Goal: Information Seeking & Learning: Learn about a topic

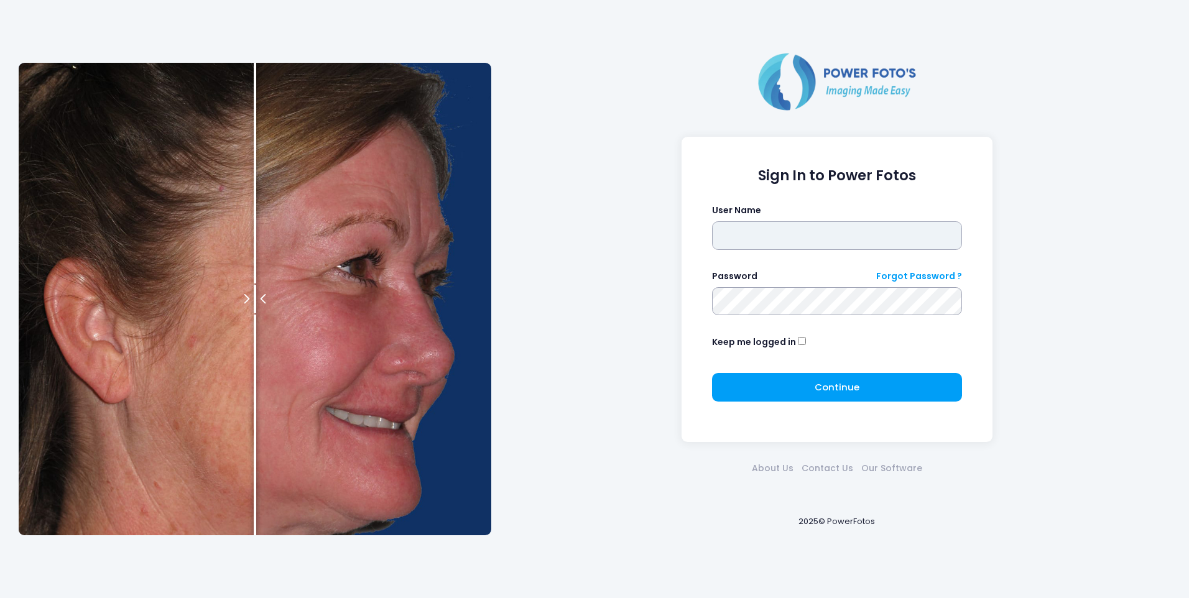
click at [760, 231] on input "text" at bounding box center [837, 235] width 251 height 29
type input "******"
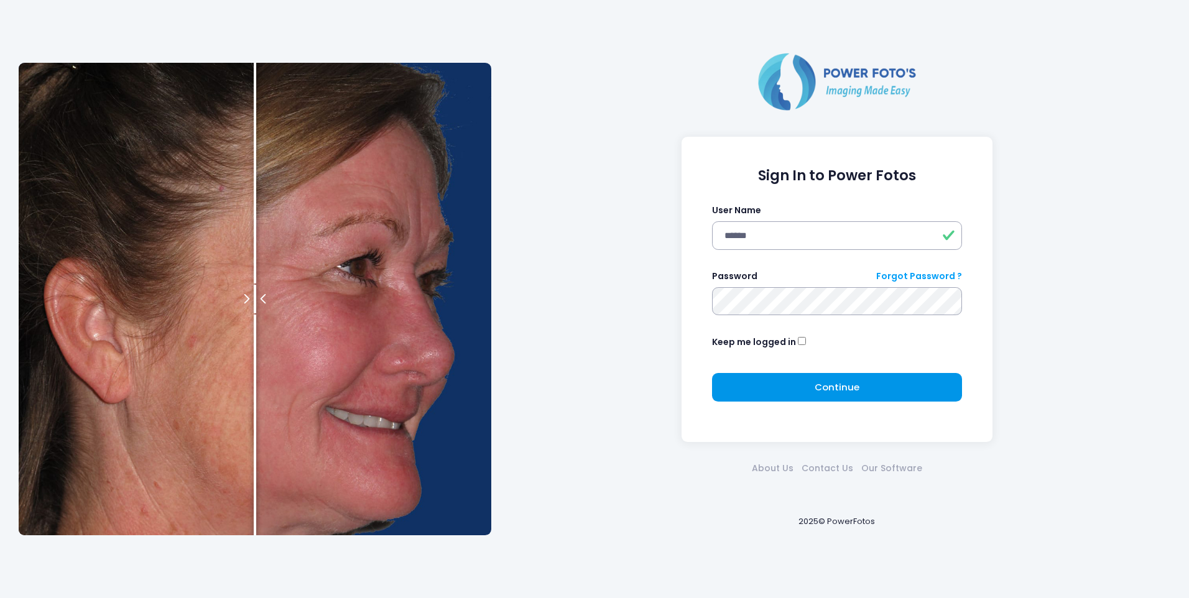
click at [829, 394] on button "Continue Please wait..." at bounding box center [837, 387] width 251 height 29
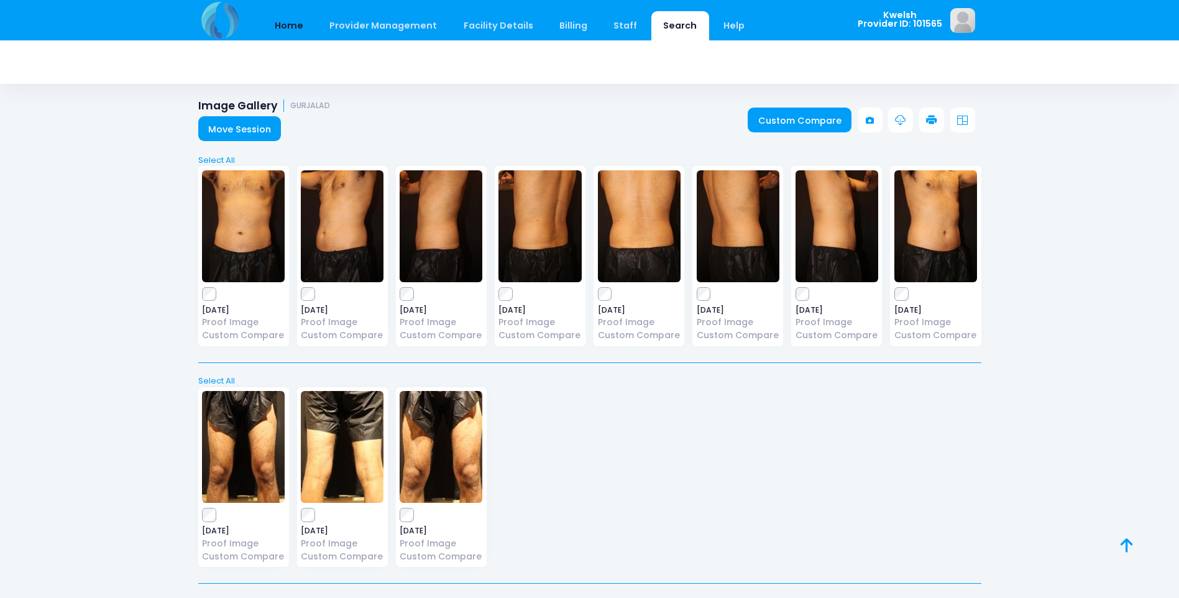
click at [282, 20] on link "Home" at bounding box center [289, 25] width 53 height 29
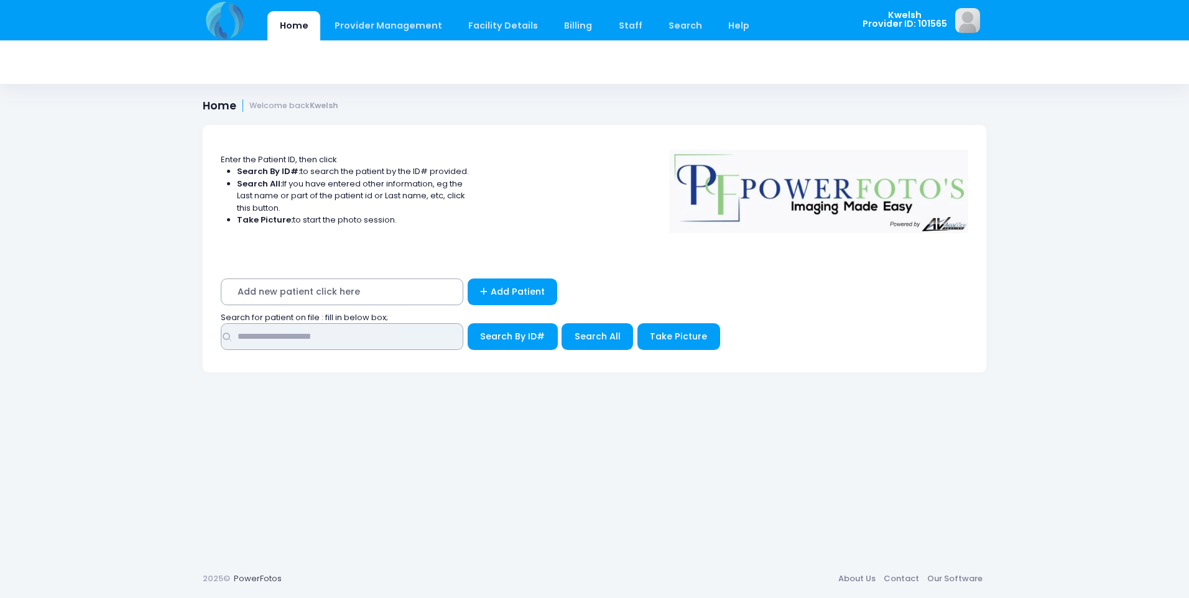
click at [272, 335] on input "text" at bounding box center [342, 336] width 242 height 27
type input "****"
drag, startPoint x: 589, startPoint y: 332, endPoint x: 582, endPoint y: 338, distance: 9.2
click at [589, 333] on span "Search All" at bounding box center [597, 336] width 46 height 12
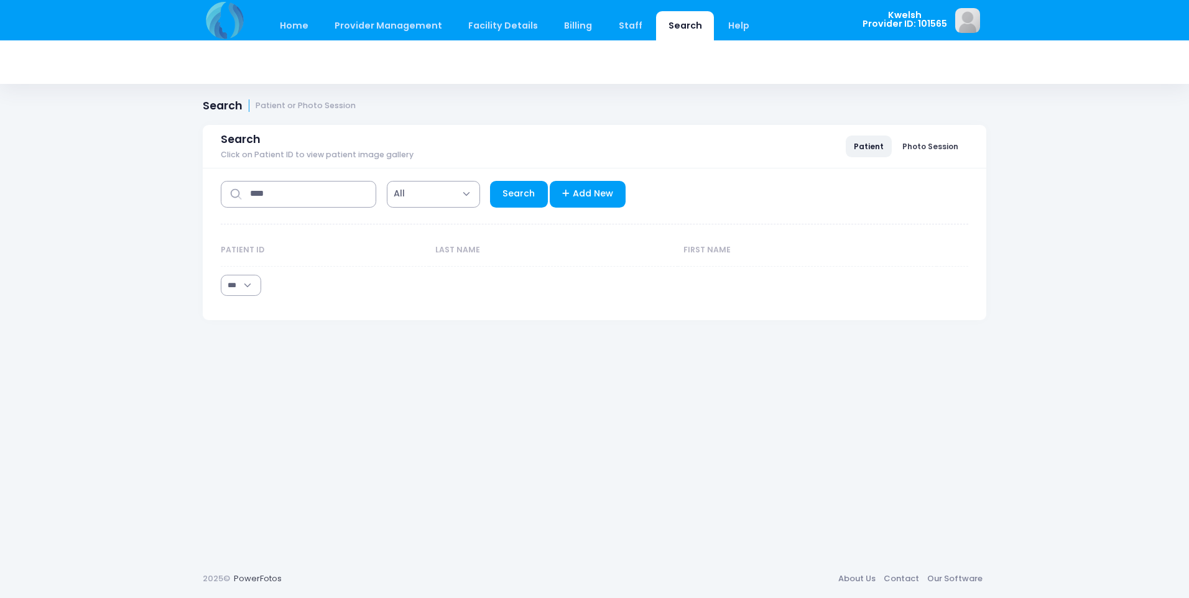
select select "***"
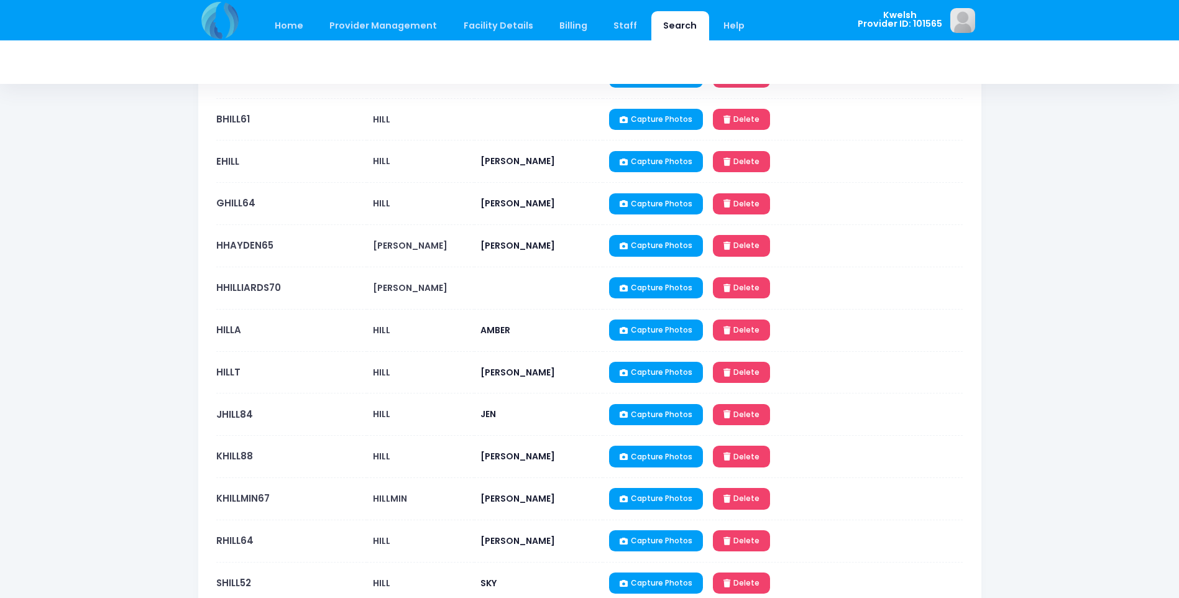
scroll to position [311, 0]
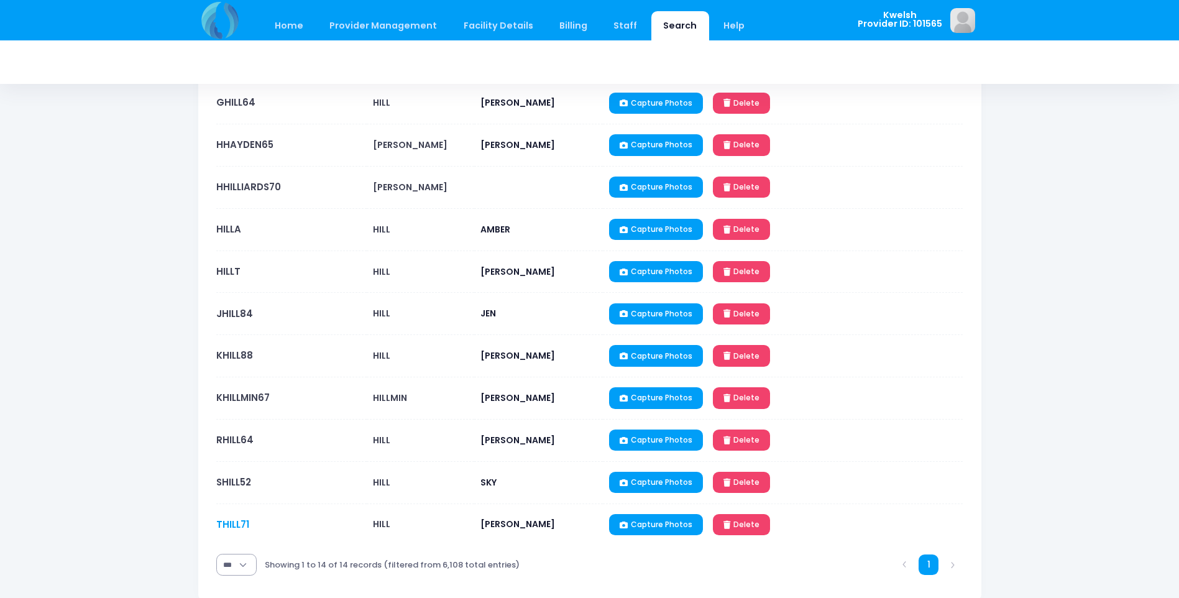
click at [228, 519] on link "THILL71" at bounding box center [232, 524] width 33 height 13
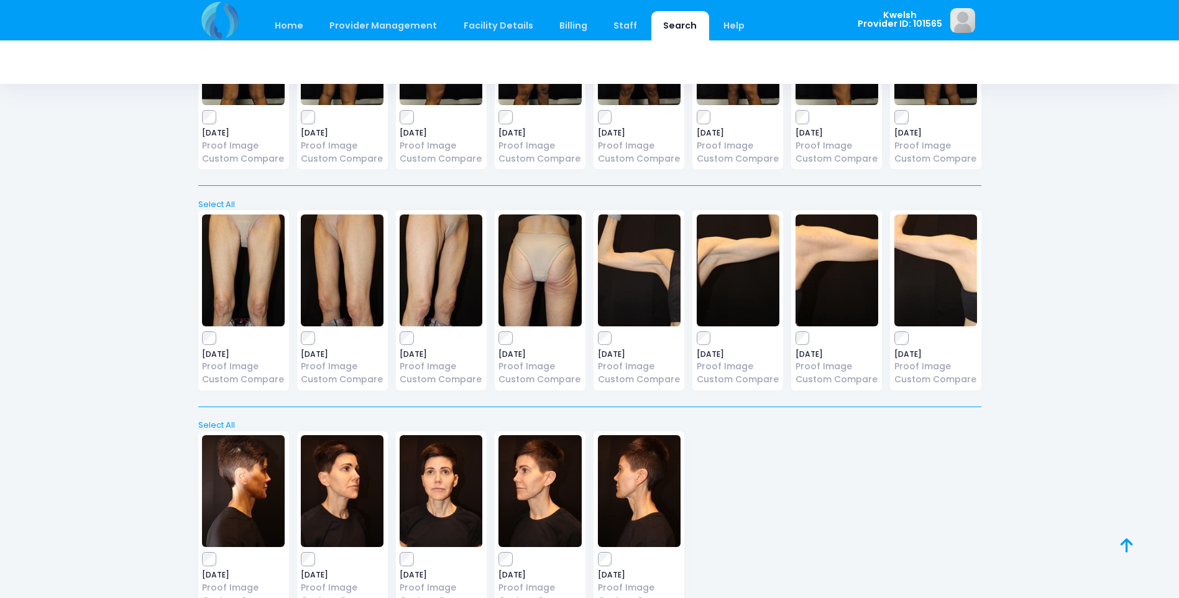
scroll to position [746, 0]
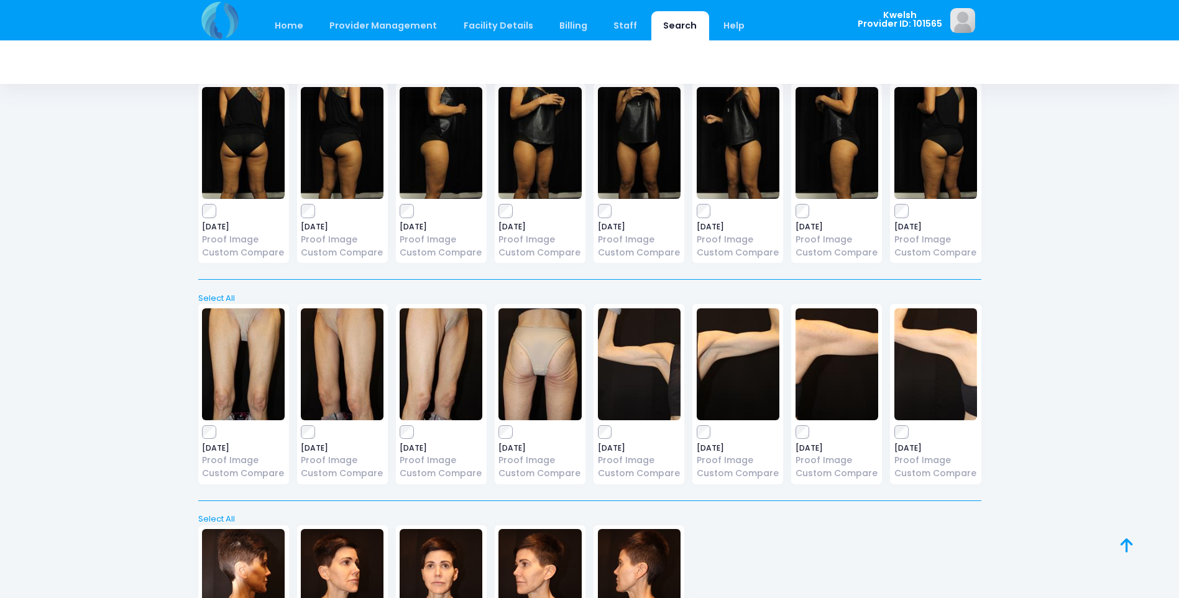
click at [249, 345] on img at bounding box center [243, 364] width 83 height 112
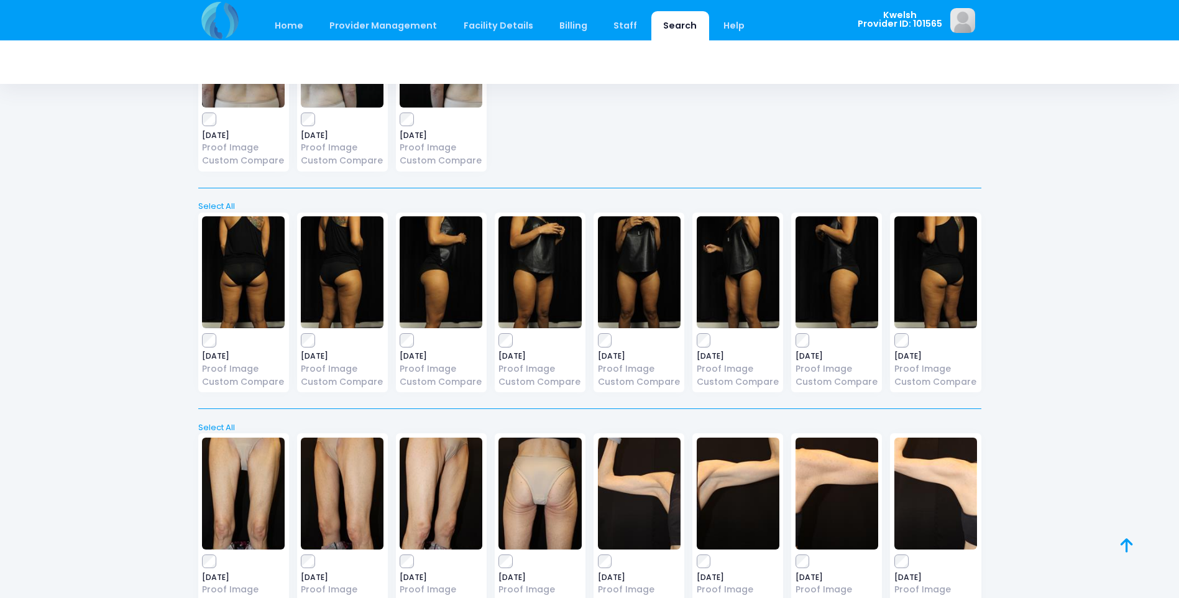
scroll to position [803, 0]
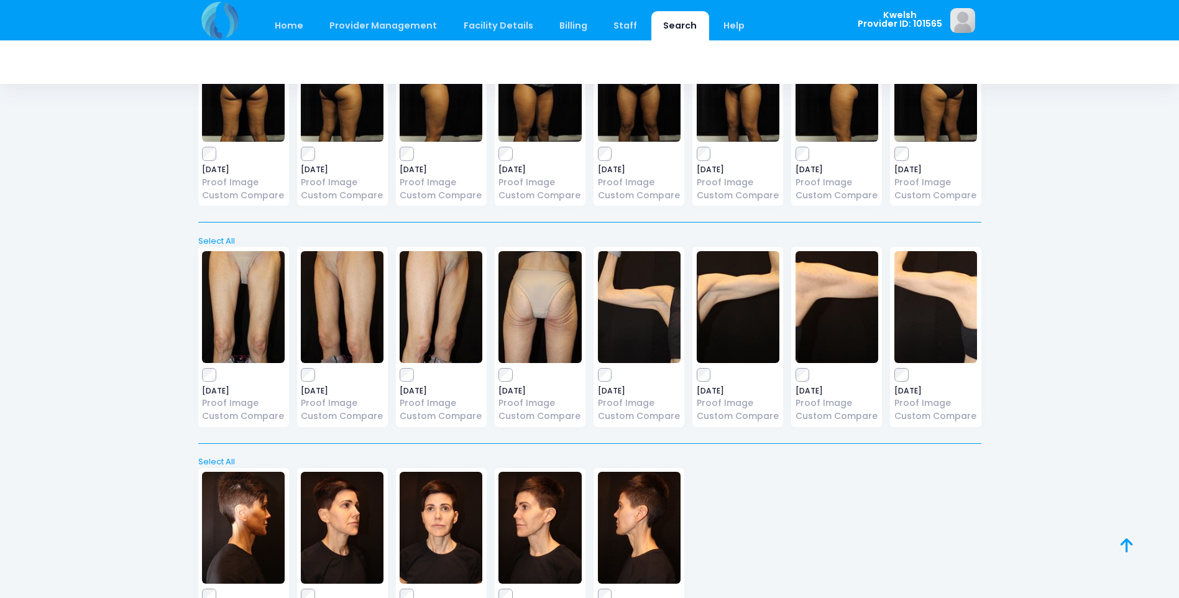
click at [348, 278] on img at bounding box center [342, 307] width 83 height 112
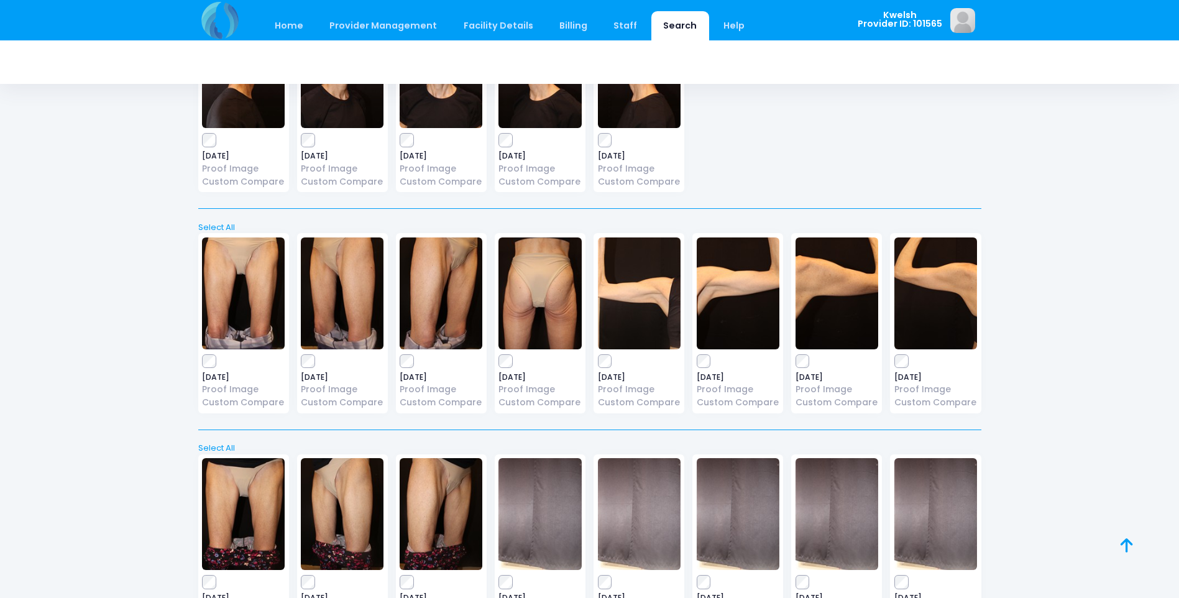
scroll to position [1176, 0]
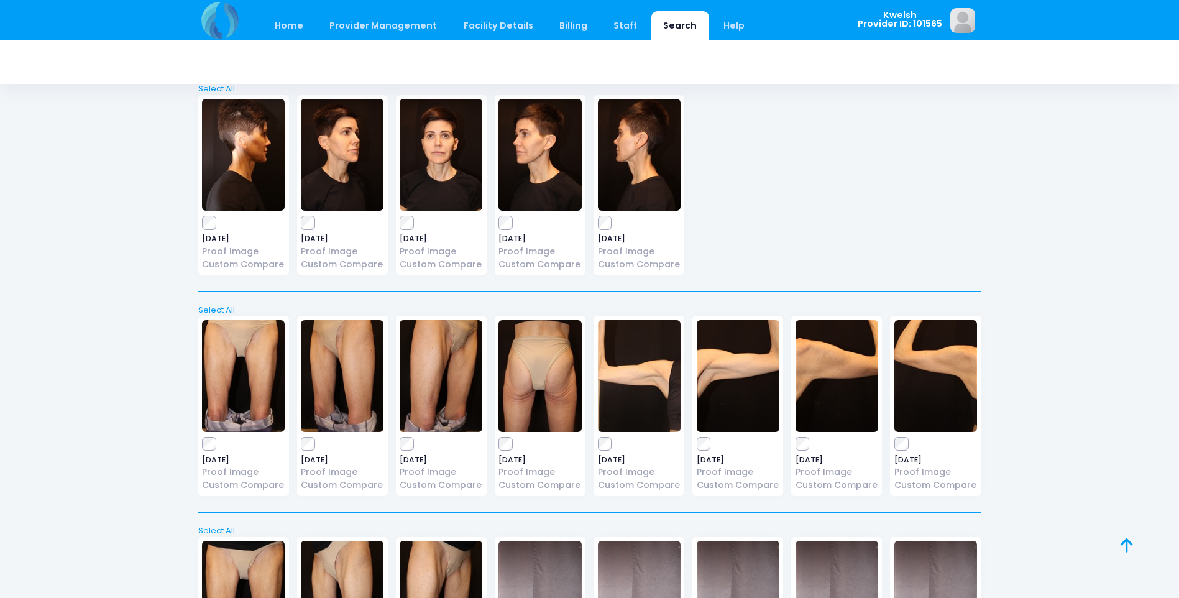
click at [246, 382] on img at bounding box center [243, 376] width 83 height 112
click at [338, 379] on img at bounding box center [342, 376] width 83 height 112
click at [441, 369] on img at bounding box center [441, 376] width 83 height 112
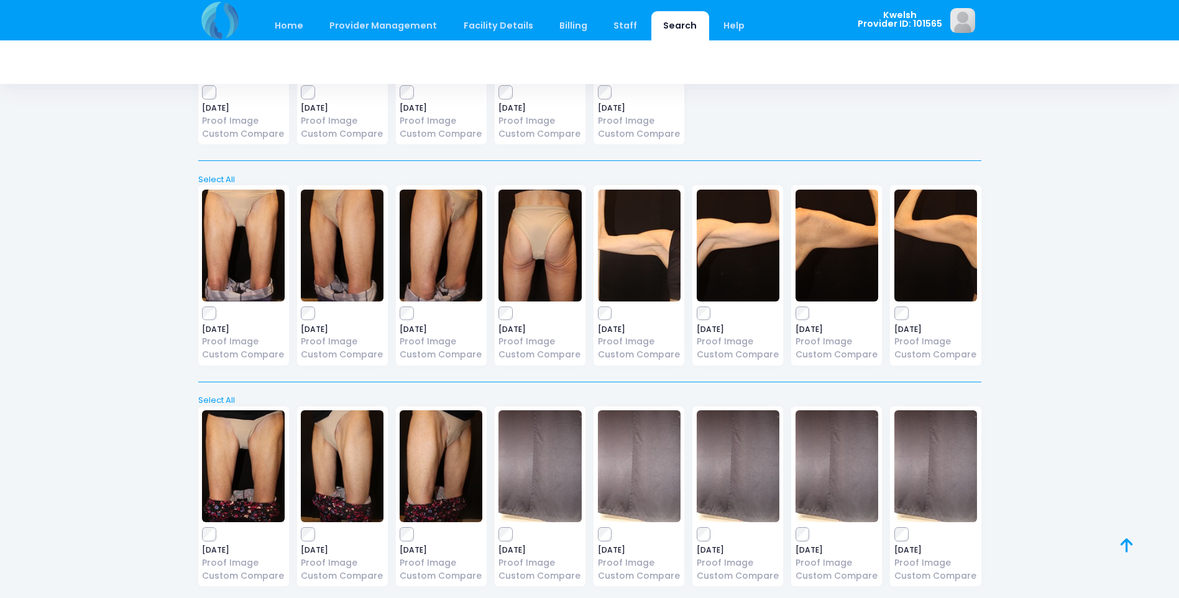
scroll to position [1238, 0]
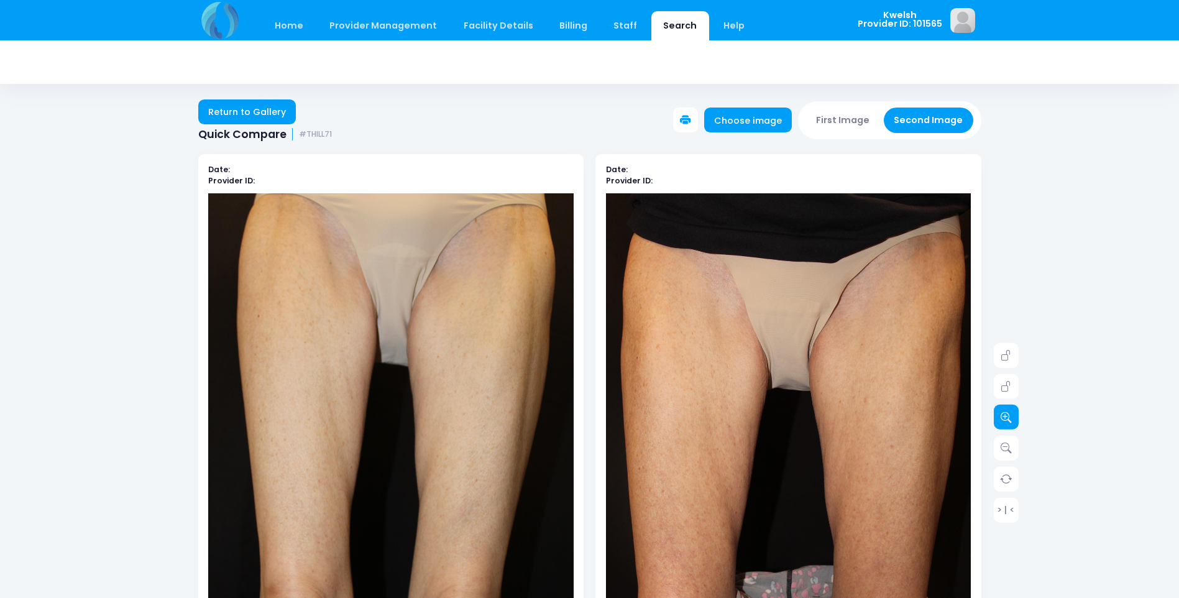
click at [1007, 417] on icon at bounding box center [1006, 417] width 11 height 11
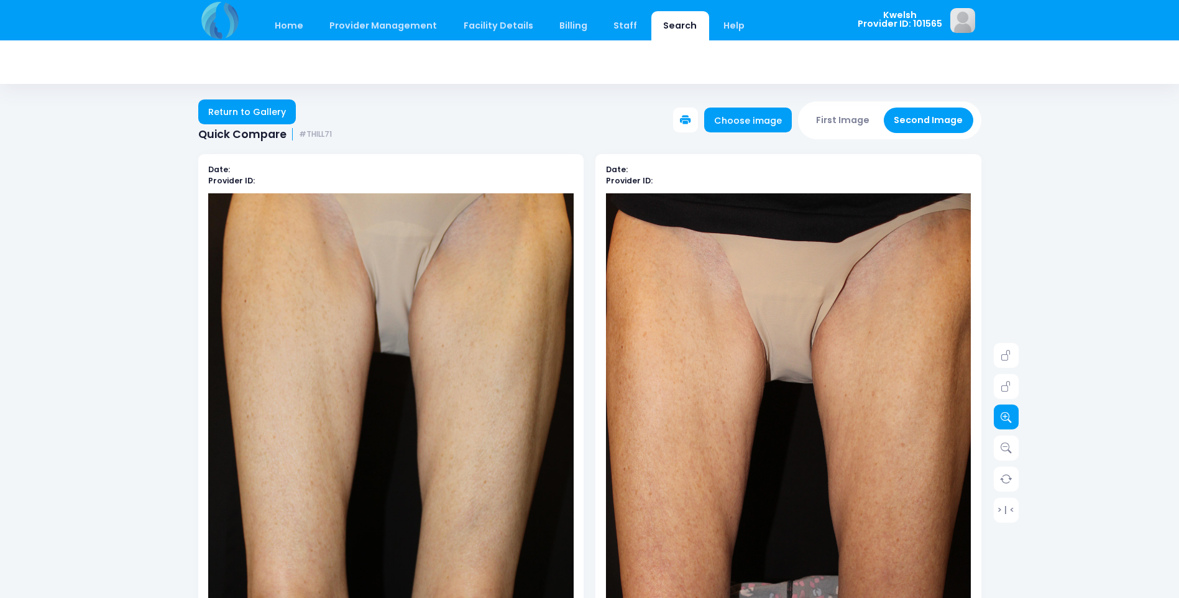
click at [1007, 417] on icon at bounding box center [1006, 417] width 11 height 11
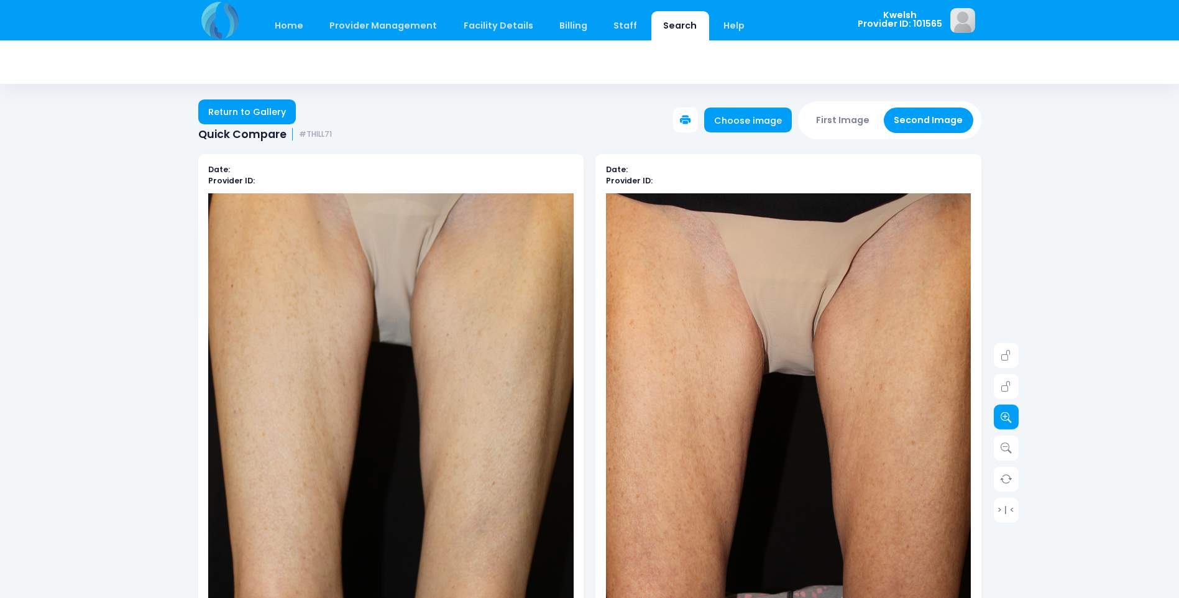
click at [1007, 417] on icon at bounding box center [1006, 417] width 11 height 11
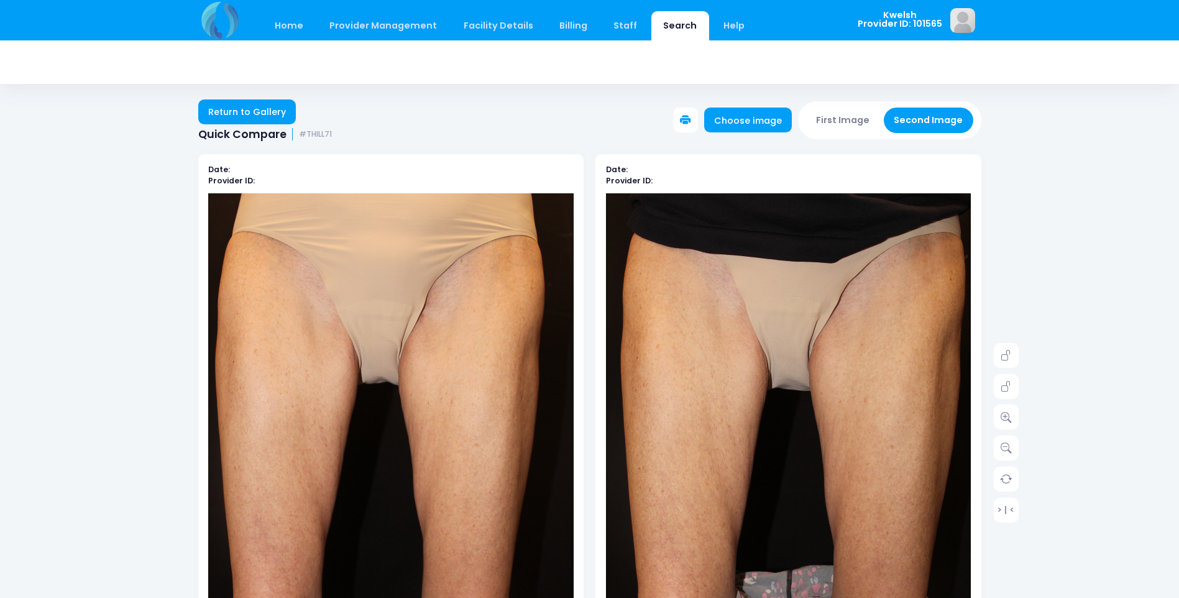
scroll to position [62, 0]
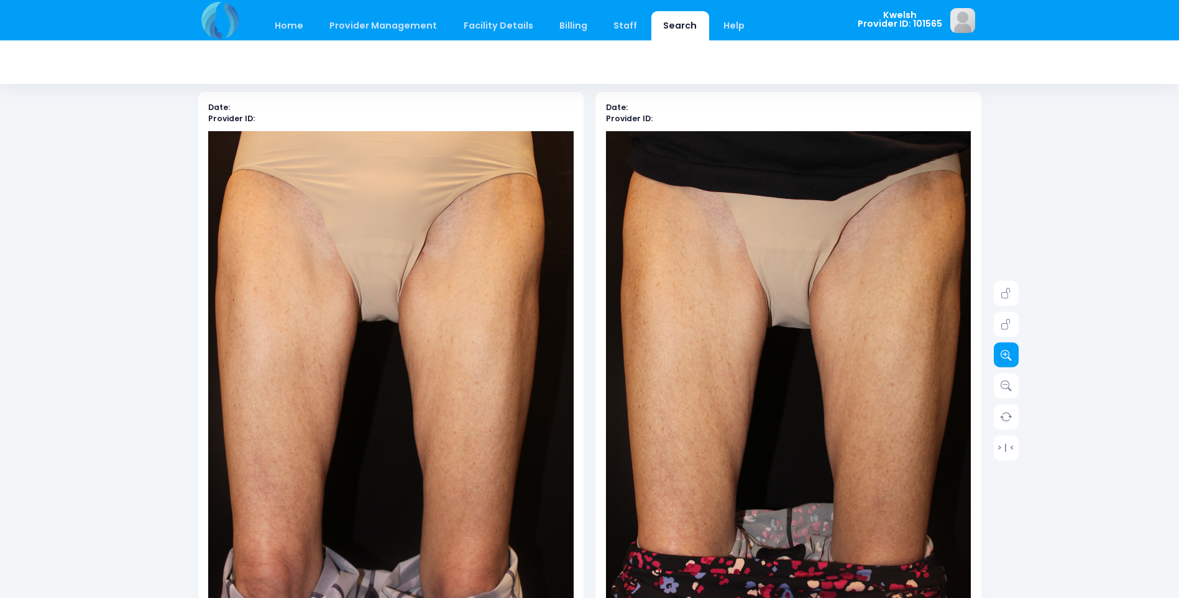
click at [1005, 357] on icon at bounding box center [1006, 354] width 11 height 11
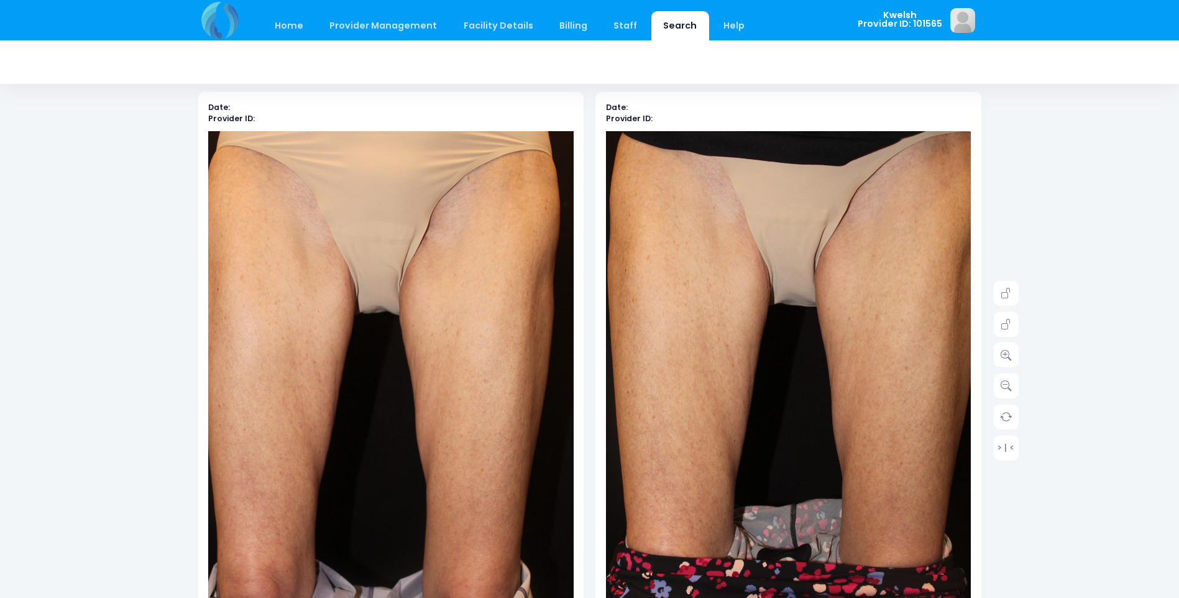
click at [753, 505] on img at bounding box center [792, 390] width 402 height 603
click at [1012, 388] on icon at bounding box center [1006, 385] width 11 height 11
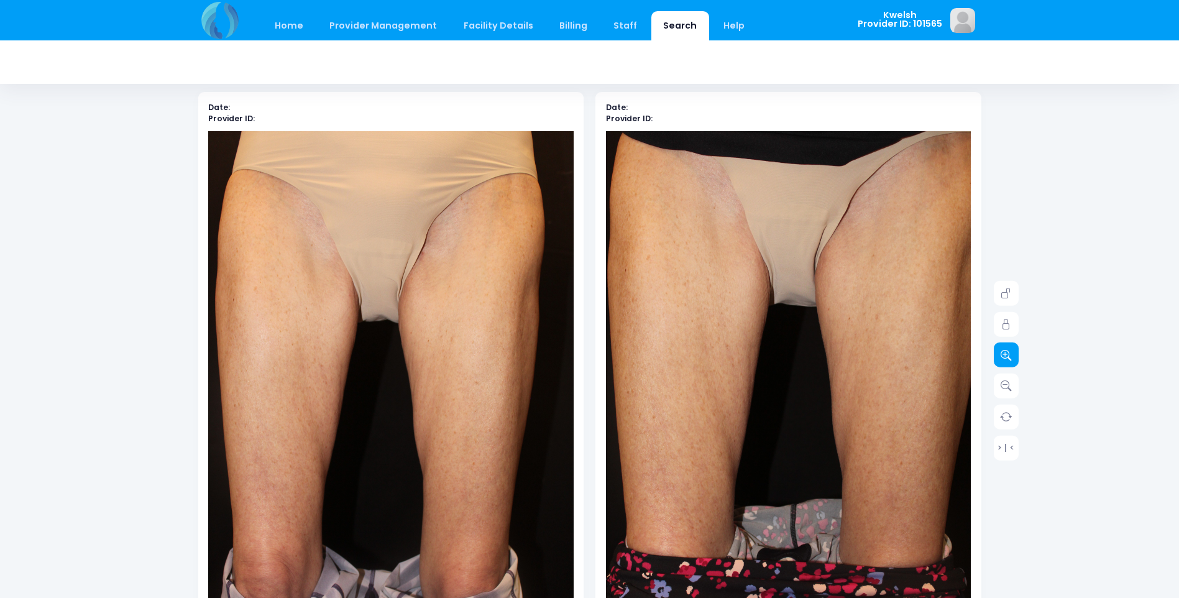
click at [1010, 358] on icon at bounding box center [1006, 354] width 11 height 11
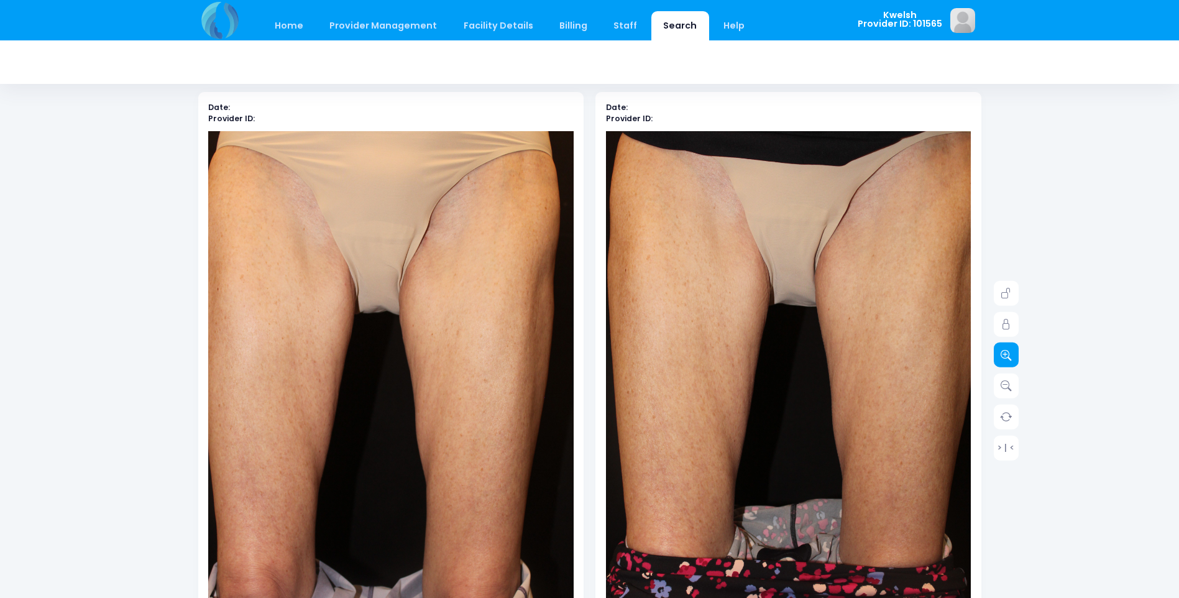
click at [1010, 358] on icon at bounding box center [1006, 354] width 11 height 11
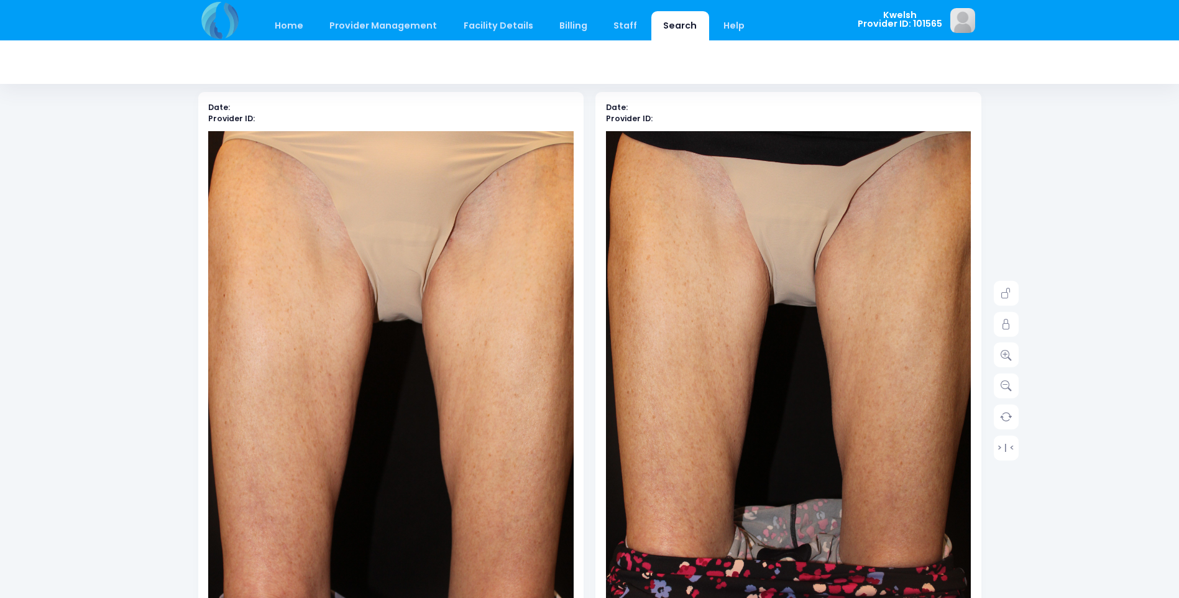
click at [280, 301] on img at bounding box center [413, 422] width 438 height 658
click at [1008, 389] on icon at bounding box center [1006, 385] width 11 height 11
click at [378, 325] on img at bounding box center [413, 422] width 438 height 658
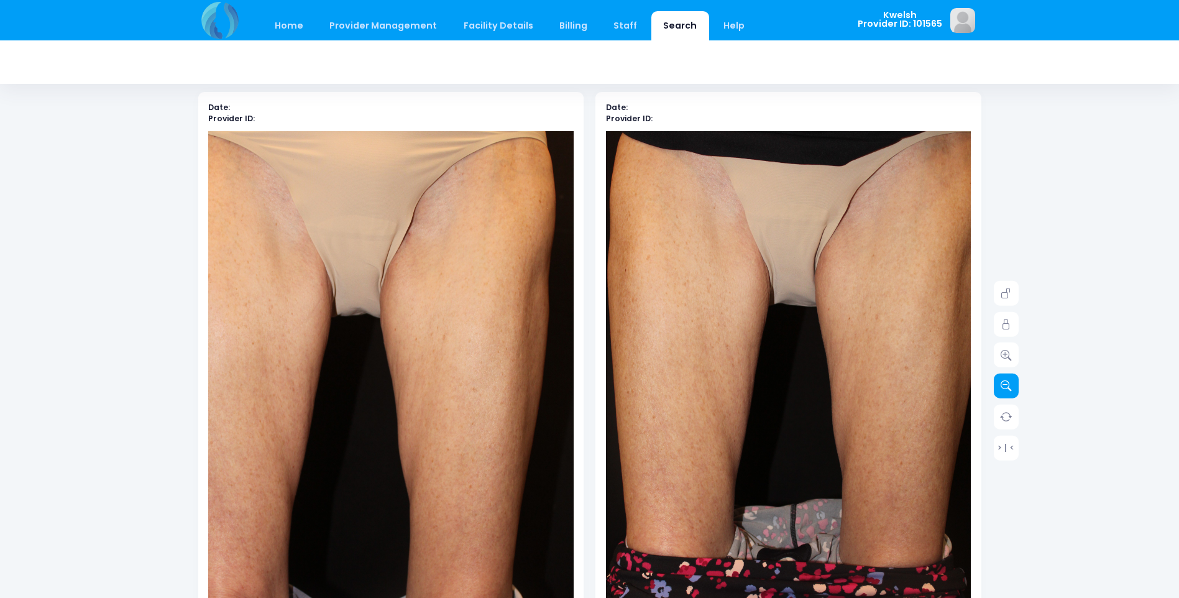
click at [1012, 385] on icon at bounding box center [1006, 385] width 11 height 11
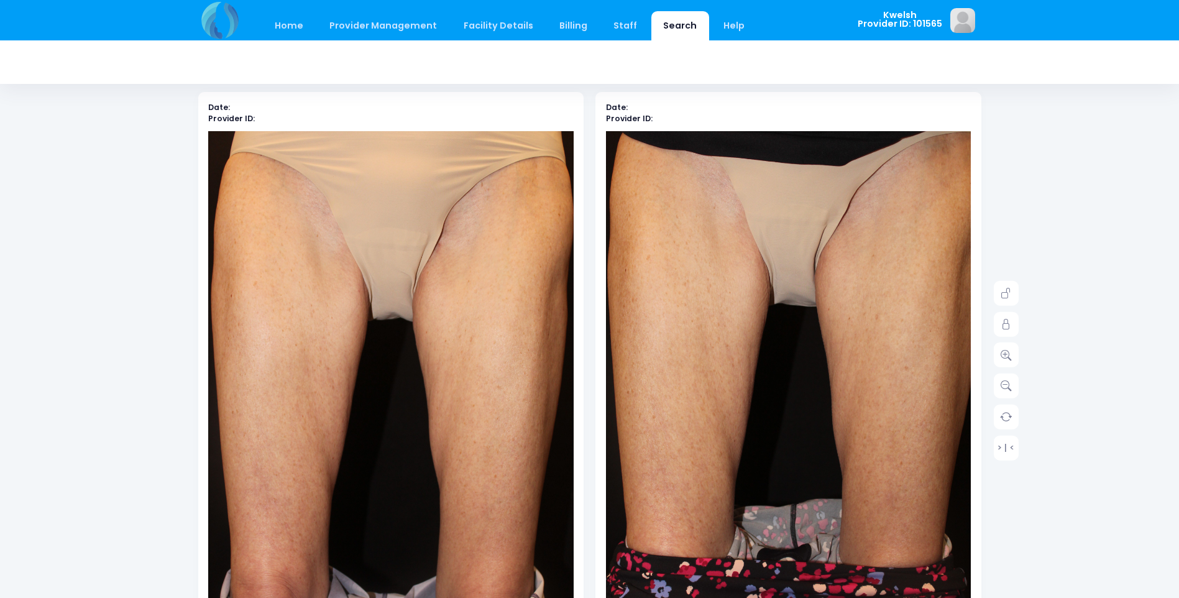
click at [256, 318] on img at bounding box center [404, 411] width 402 height 603
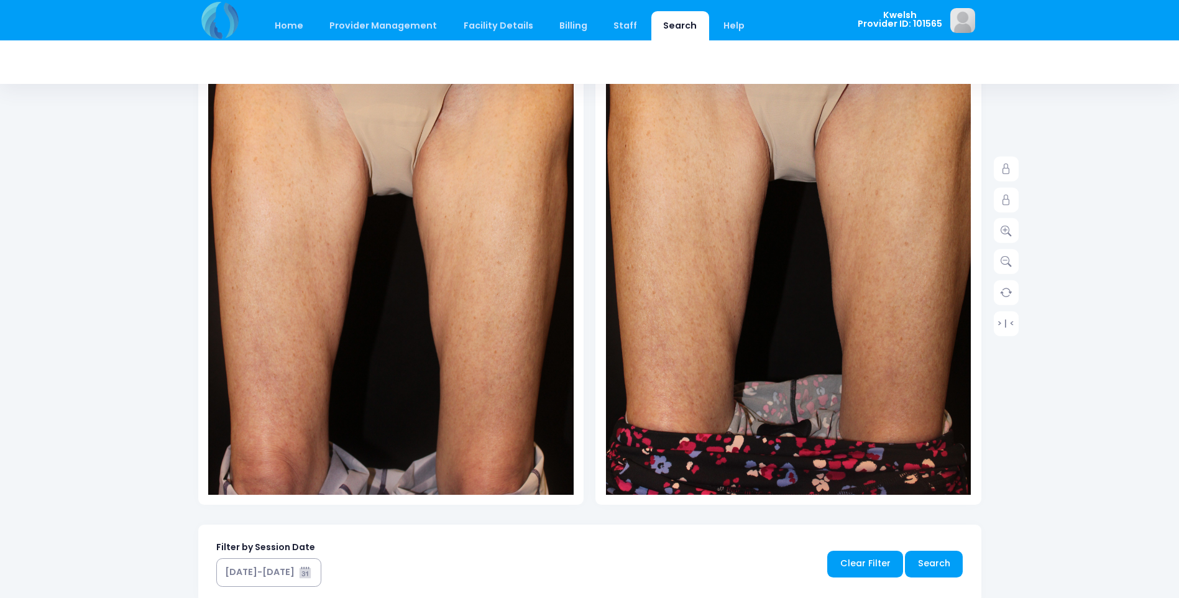
scroll to position [124, 0]
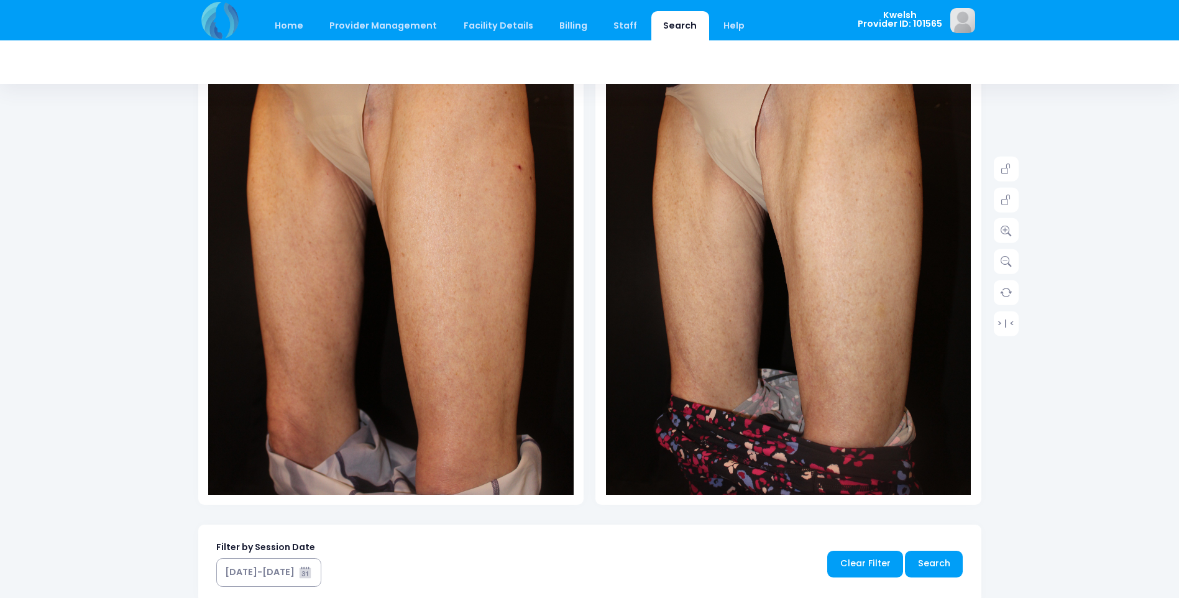
scroll to position [62, 0]
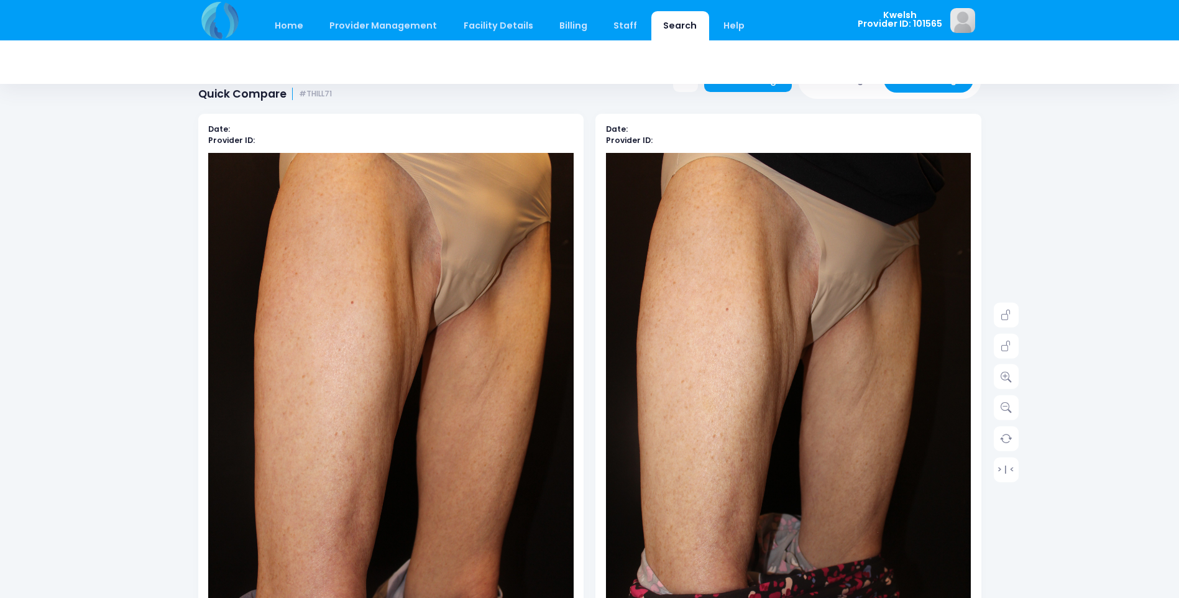
scroll to position [62, 0]
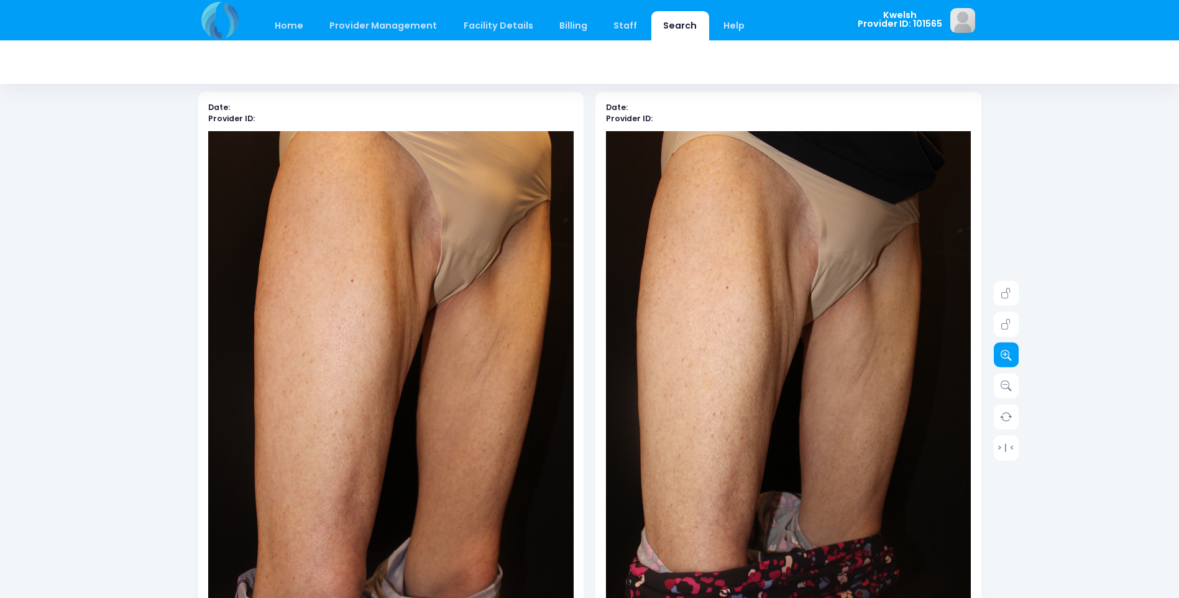
click at [1003, 356] on icon at bounding box center [1006, 354] width 11 height 11
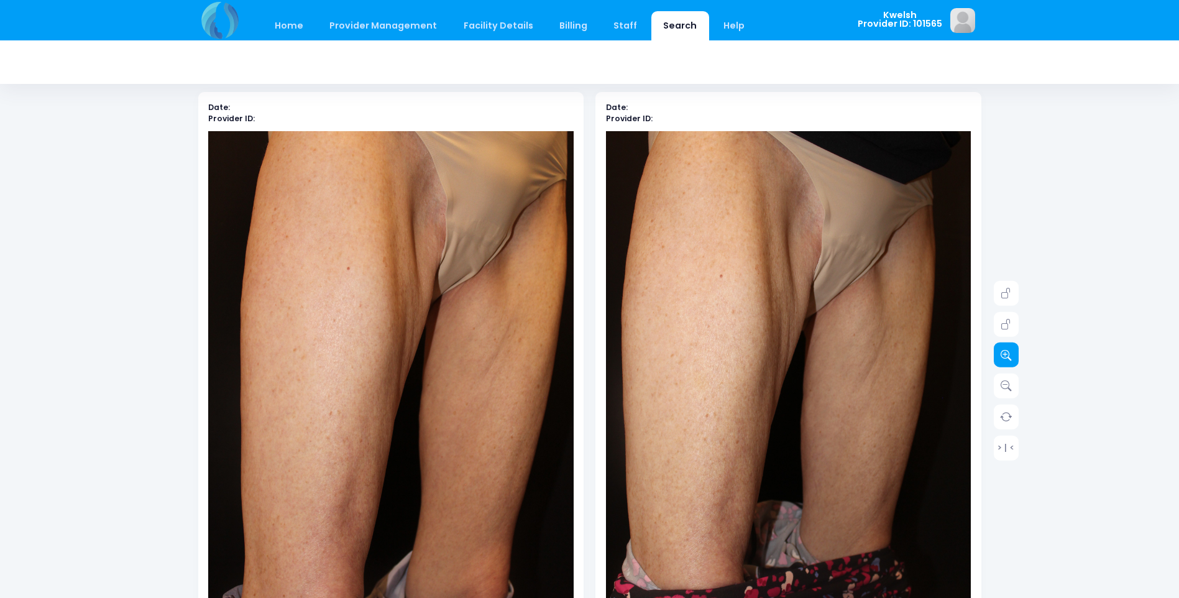
click at [1003, 356] on icon at bounding box center [1006, 354] width 11 height 11
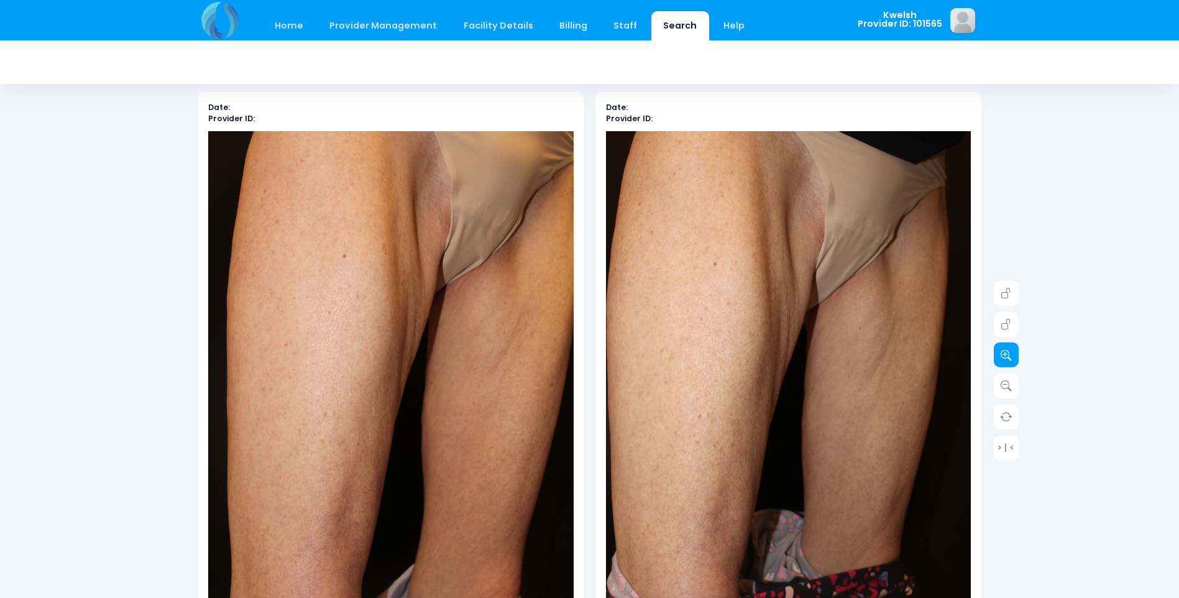
click at [1003, 356] on icon at bounding box center [1006, 354] width 11 height 11
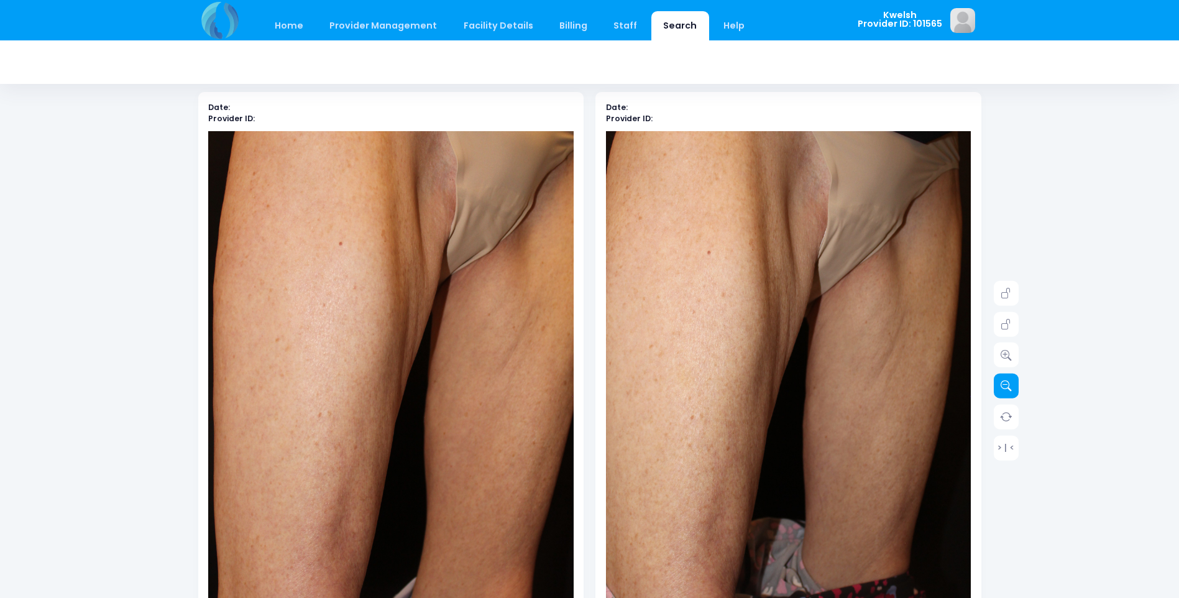
click at [1007, 385] on icon at bounding box center [1006, 385] width 11 height 11
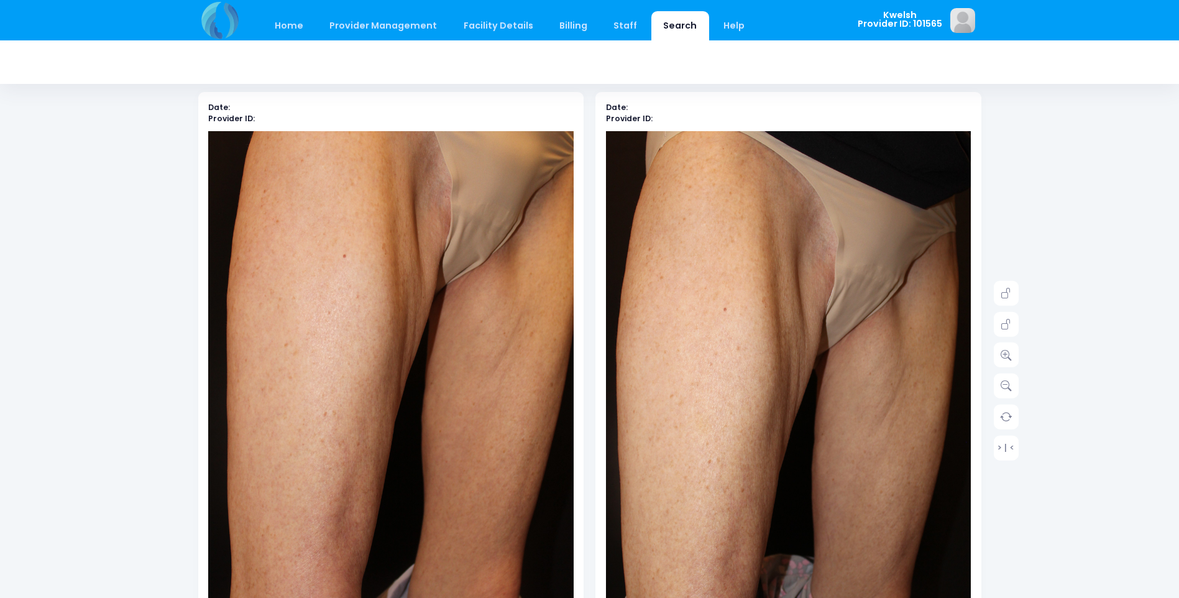
click at [739, 174] on img at bounding box center [798, 450] width 438 height 658
